Goal: Transaction & Acquisition: Purchase product/service

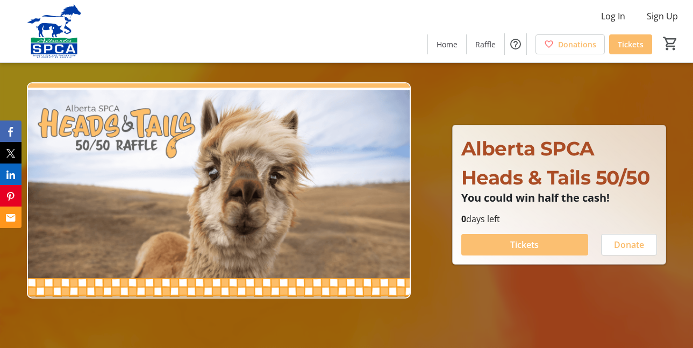
click at [524, 248] on span "Tickets" at bounding box center [524, 244] width 28 height 13
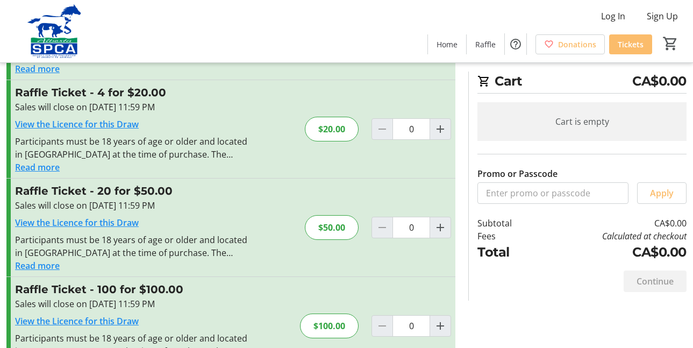
scroll to position [147, 0]
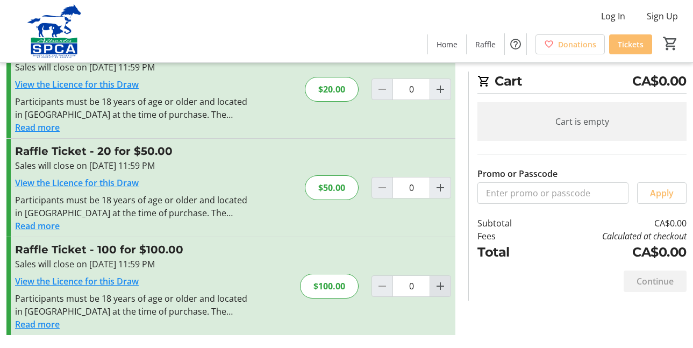
click at [442, 286] on mat-icon "Increment by one" at bounding box center [440, 285] width 13 height 13
type input "1"
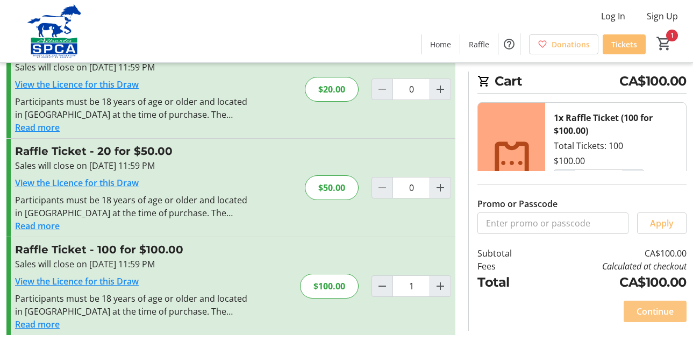
click at [656, 313] on span "Continue" at bounding box center [654, 311] width 37 height 13
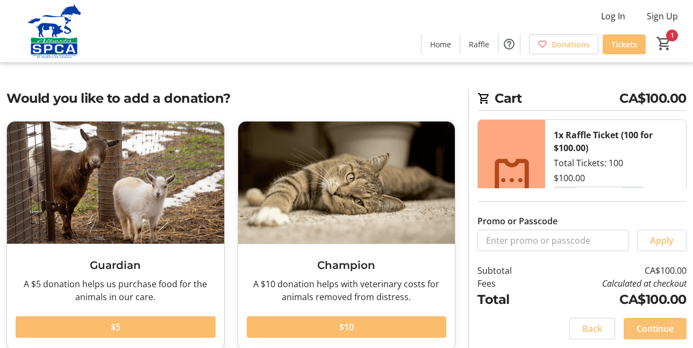
click at [650, 331] on span "Continue" at bounding box center [654, 328] width 37 height 13
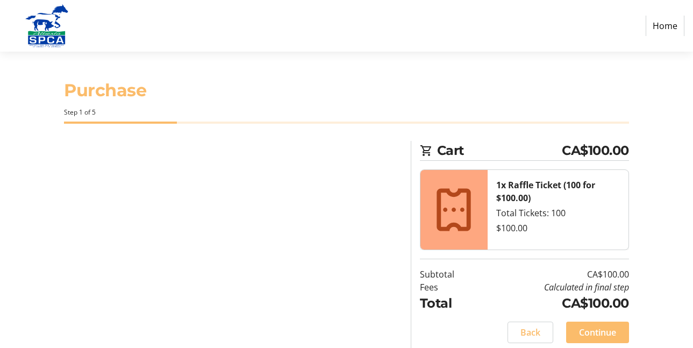
select select "CA"
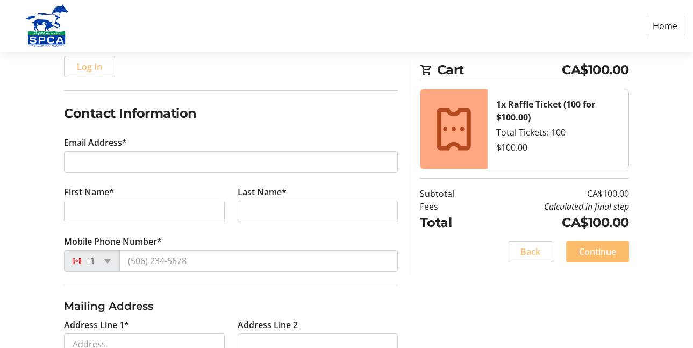
scroll to position [148, 0]
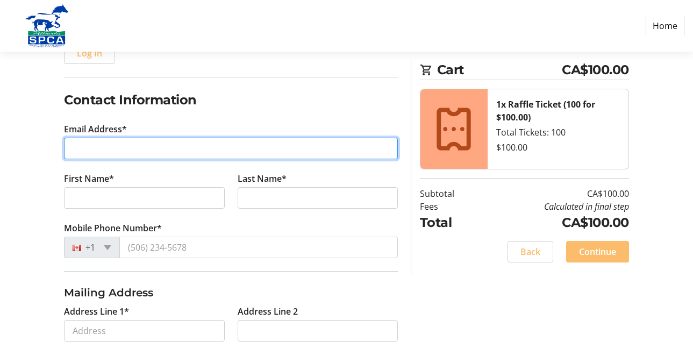
drag, startPoint x: 88, startPoint y: 146, endPoint x: 67, endPoint y: 169, distance: 32.0
click at [88, 146] on input "Email Address*" at bounding box center [231, 148] width 334 height 21
type input "[EMAIL_ADDRESS][DOMAIN_NAME]"
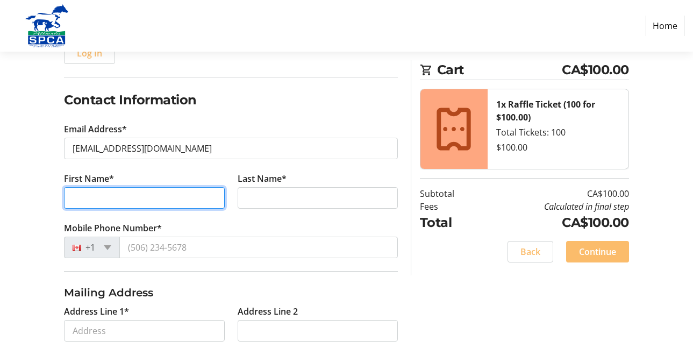
type input "[PERSON_NAME]"
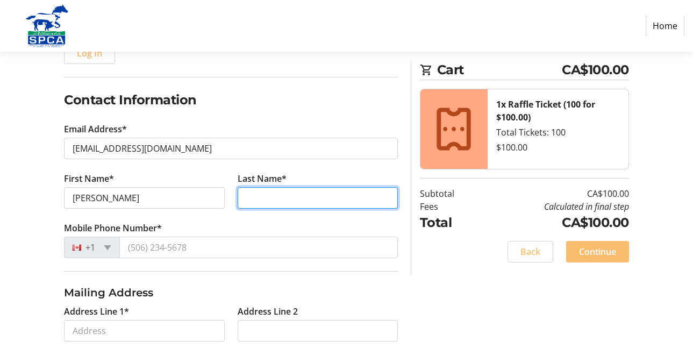
type input "[PERSON_NAME]"
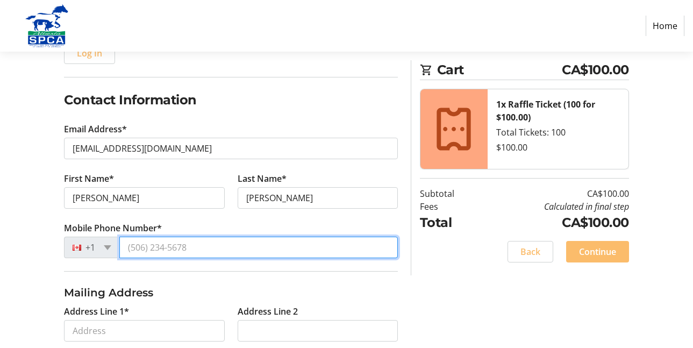
type input "[PHONE_NUMBER]"
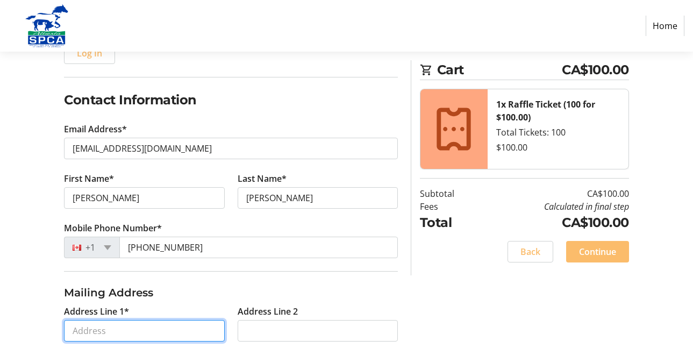
type input "PO BOX 776"
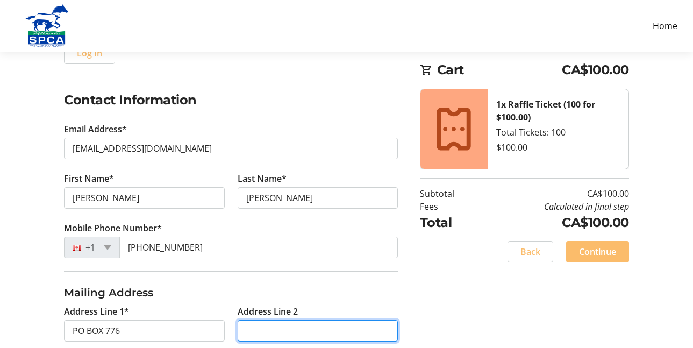
type input "[STREET_ADDRESS]"
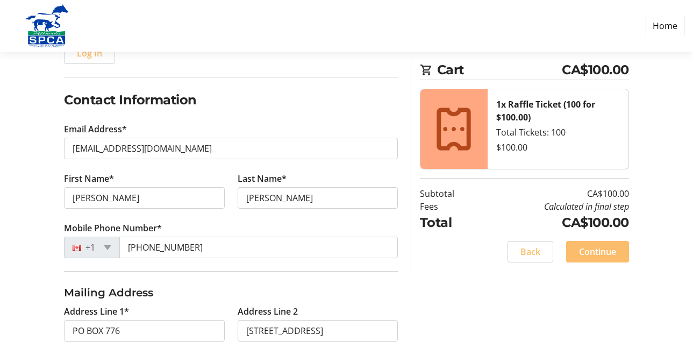
type input "VALLEYVIEW"
select select "AB"
type input "T0H 3N0"
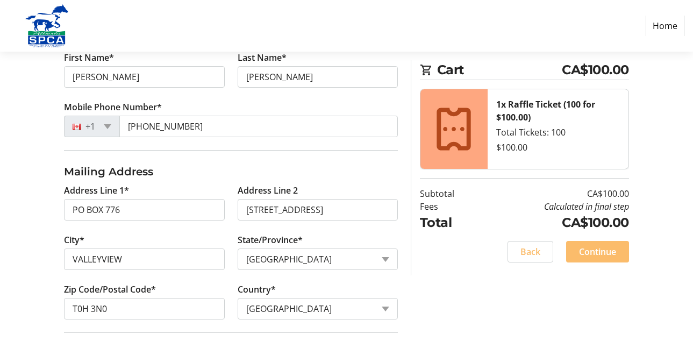
scroll to position [333, 0]
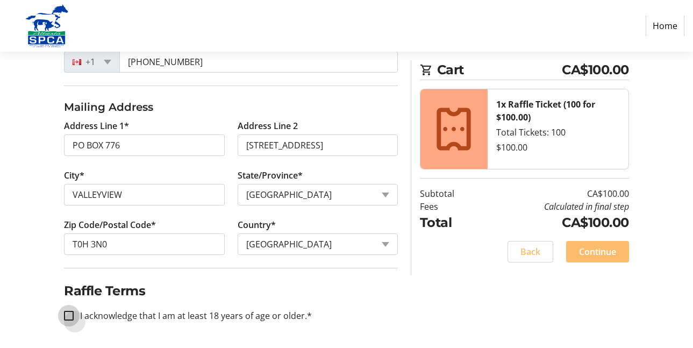
click at [68, 313] on input "I acknowledge that I am at least 18 years of age or older.*" at bounding box center [69, 316] width 10 height 10
checkbox input "true"
click at [601, 250] on span "Continue" at bounding box center [597, 251] width 37 height 13
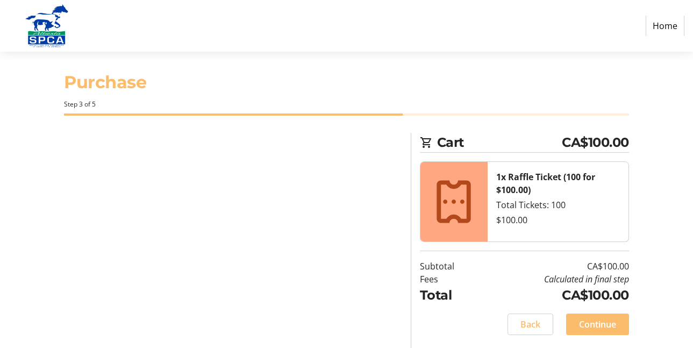
scroll to position [8, 0]
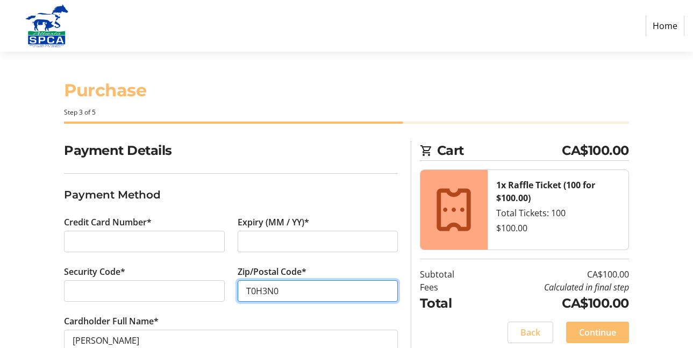
scroll to position [29, 0]
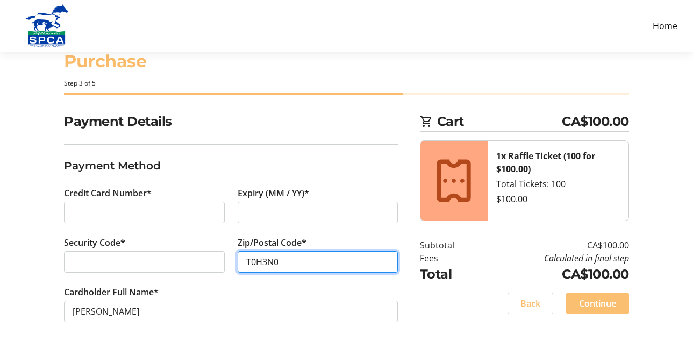
type input "T0H3N0"
click at [592, 307] on span "Continue" at bounding box center [597, 303] width 37 height 13
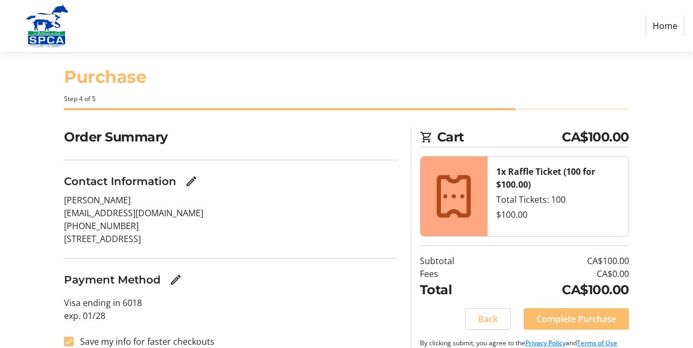
scroll to position [36, 0]
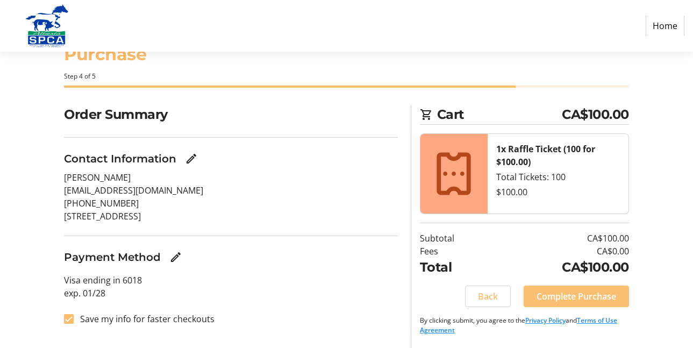
click at [561, 297] on span "Complete Purchase" at bounding box center [576, 296] width 80 height 13
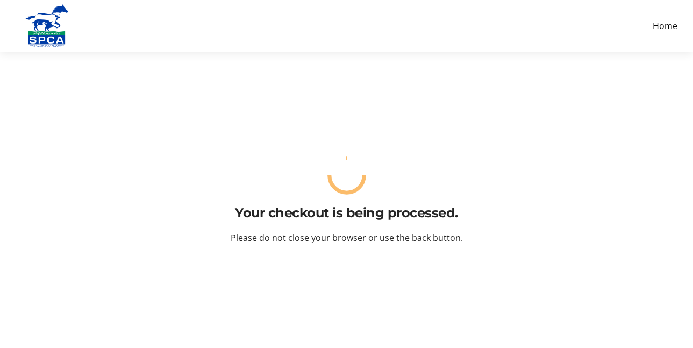
scroll to position [0, 0]
